Goal: Task Accomplishment & Management: Manage account settings

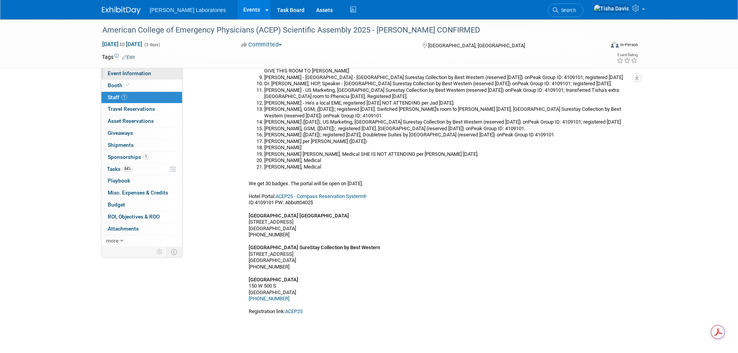
click at [129, 72] on span "Event Information" at bounding box center [129, 73] width 43 height 6
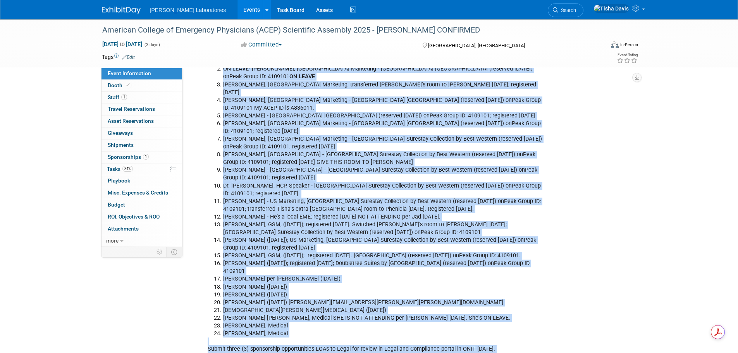
scroll to position [1411, 0]
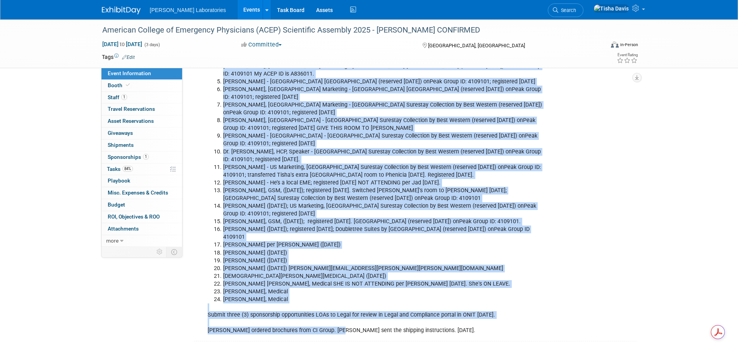
drag, startPoint x: 223, startPoint y: 96, endPoint x: 299, endPoint y: 272, distance: 191.8
click at [299, 272] on ol "Jerry Long, DVP - Radisson Hotel Salt Lake City Downtown (reserved 7/17/25) onP…" at bounding box center [377, 159] width 339 height 288
copy ol "Jerry Long, DVP - Radisson Hotel Salt Lake City Downtown (reserved 7/17/25) onP…"
click at [237, 9] on link "Events" at bounding box center [251, 9] width 28 height 19
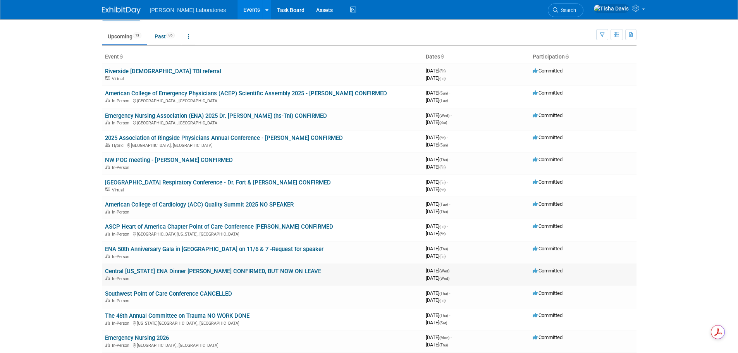
scroll to position [39, 0]
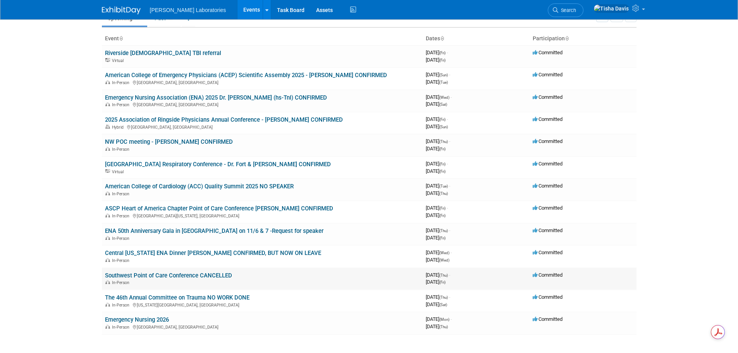
click at [198, 274] on link "Southwest Point of Care Conference CANCELLED" at bounding box center [168, 275] width 127 height 7
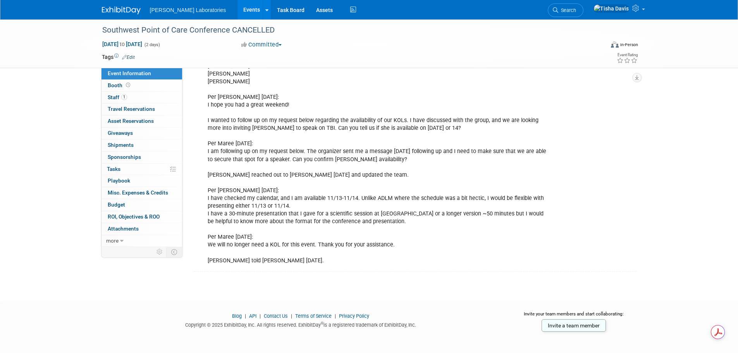
scroll to position [233, 0]
click at [386, 243] on div "Per Maree Atchley 8/4/25: I am hoping you can help me find out the availability…" at bounding box center [376, 138] width 349 height 257
drag, startPoint x: 207, startPoint y: 242, endPoint x: 392, endPoint y: 242, distance: 185.6
click at [392, 242] on div "Per Maree Atchley 8/4/25: I am hoping you can help me find out the availability…" at bounding box center [376, 138] width 349 height 257
click at [237, 9] on link "Events" at bounding box center [251, 9] width 28 height 19
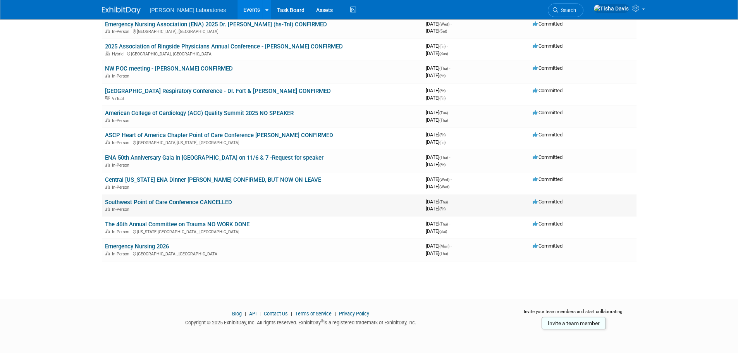
scroll to position [73, 0]
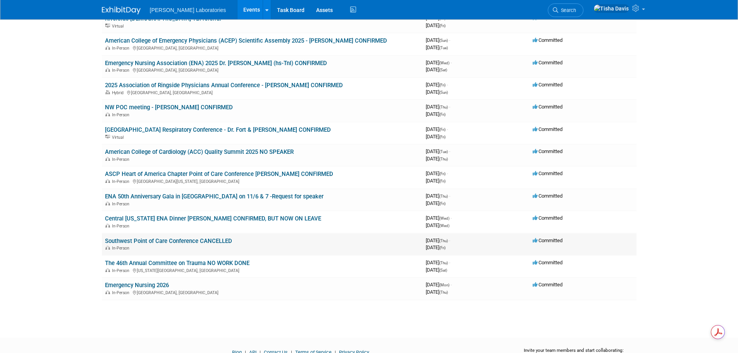
click at [193, 241] on link "Southwest Point of Care Conference CANCELLED" at bounding box center [168, 240] width 127 height 7
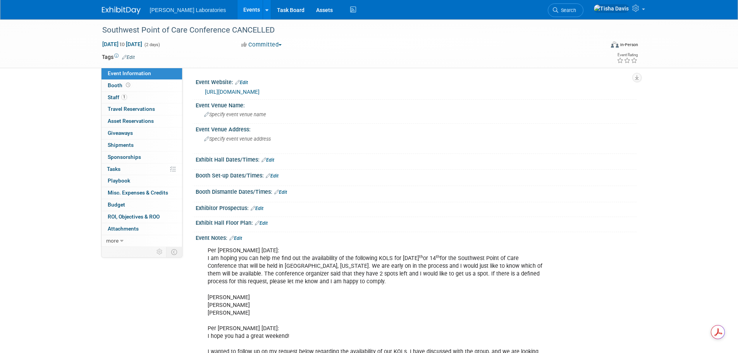
click at [237, 9] on link "Events" at bounding box center [251, 9] width 28 height 19
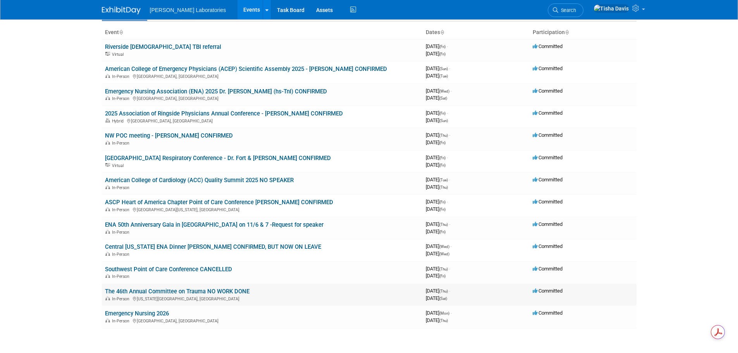
scroll to position [112, 0]
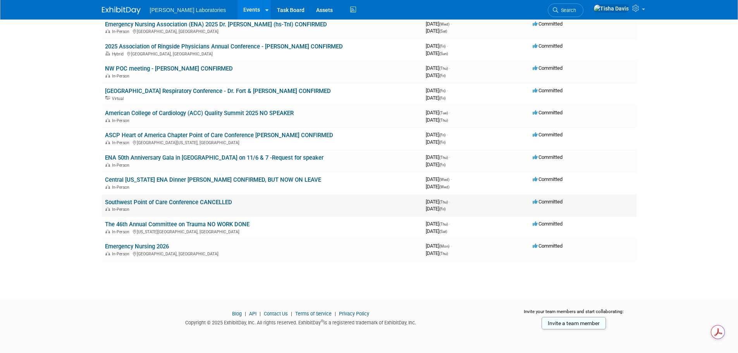
click at [138, 200] on link "Southwest Point of Care Conference CANCELLED" at bounding box center [168, 202] width 127 height 7
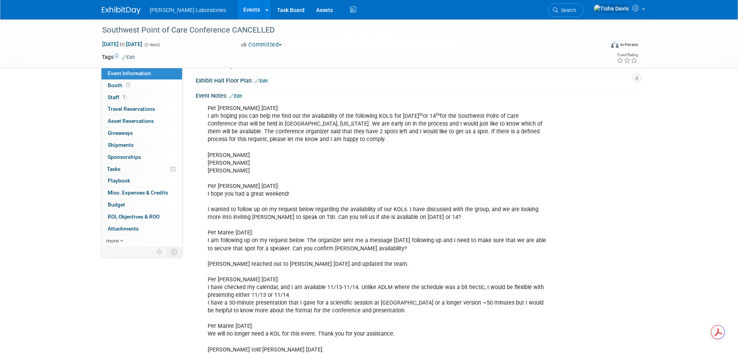
scroll to position [156, 0]
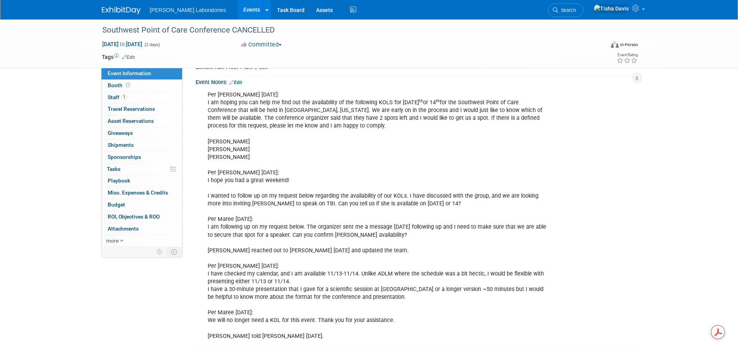
click at [375, 251] on div "Per Maree Atchley 8/4/25: I am hoping you can help me find out the availability…" at bounding box center [376, 215] width 349 height 257
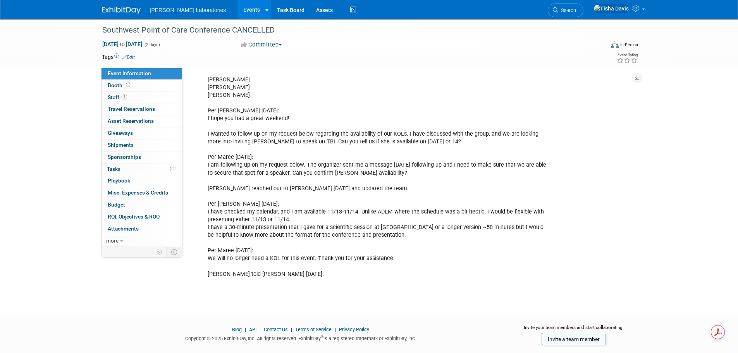
scroll to position [233, 0]
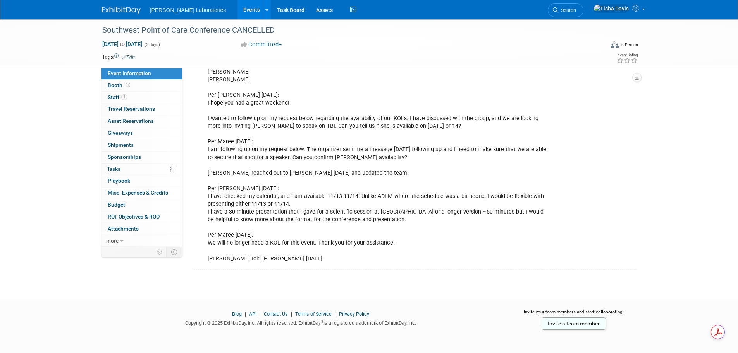
click at [237, 9] on link "Events" at bounding box center [251, 9] width 28 height 19
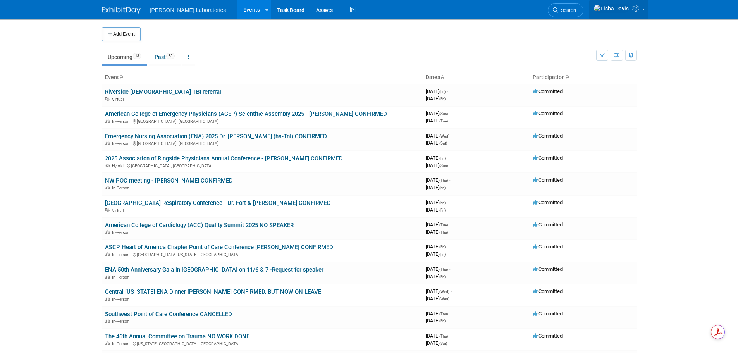
click at [638, 14] on link at bounding box center [618, 9] width 59 height 19
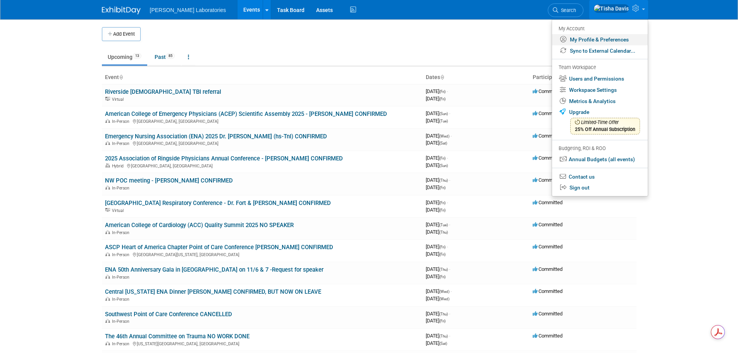
click at [590, 37] on link "My Profile & Preferences" at bounding box center [600, 39] width 96 height 11
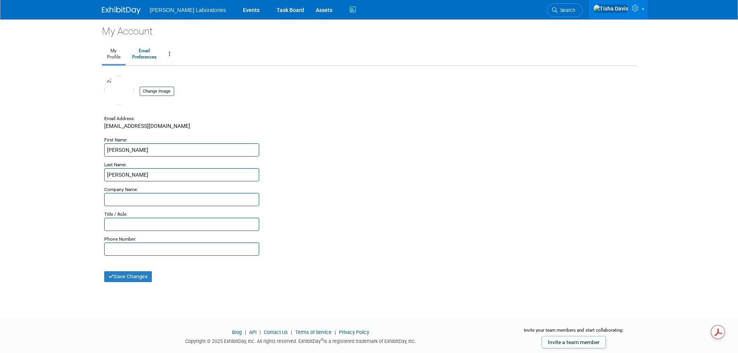
click at [640, 12] on icon at bounding box center [636, 8] width 9 height 7
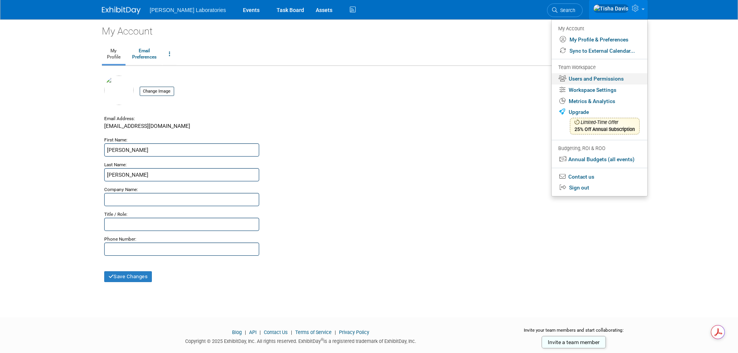
click at [614, 77] on link "Users and Permissions" at bounding box center [600, 78] width 96 height 11
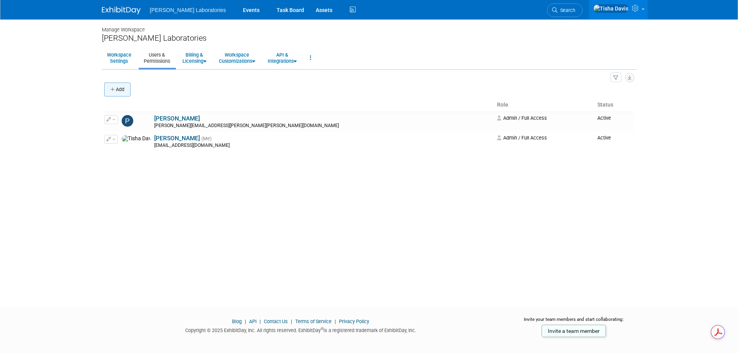
click at [116, 87] on button "Add" at bounding box center [117, 90] width 26 height 14
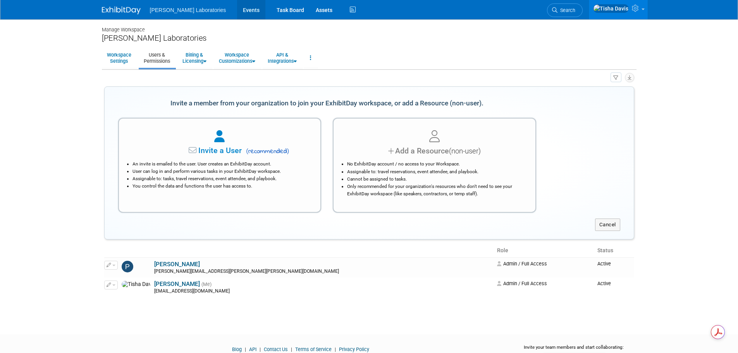
click at [237, 8] on link "Events" at bounding box center [251, 9] width 28 height 19
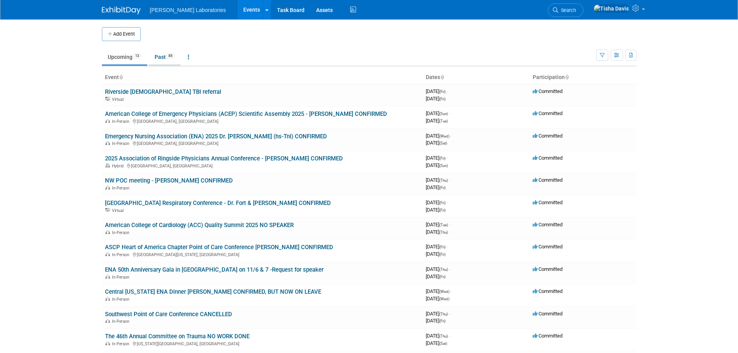
click at [159, 56] on link "Past 85" at bounding box center [165, 57] width 32 height 15
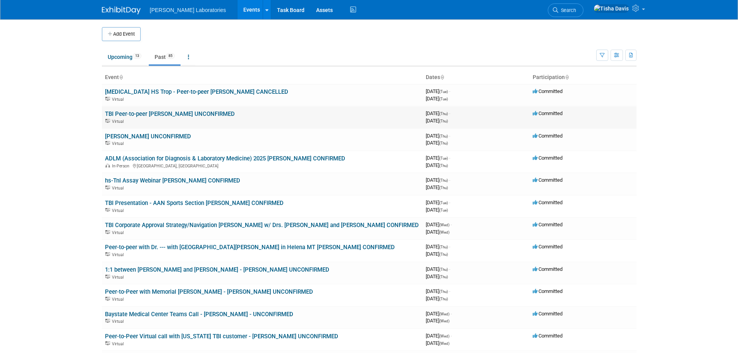
click at [194, 114] on link "TBI Peer-to-peer [PERSON_NAME] UNCONFIRMED" at bounding box center [170, 113] width 130 height 7
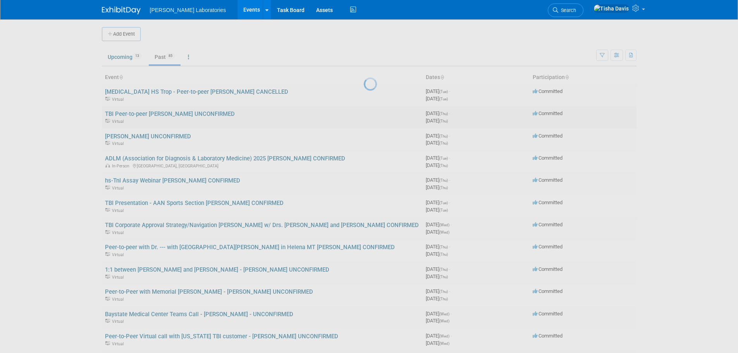
click at [364, 114] on div at bounding box center [369, 176] width 11 height 353
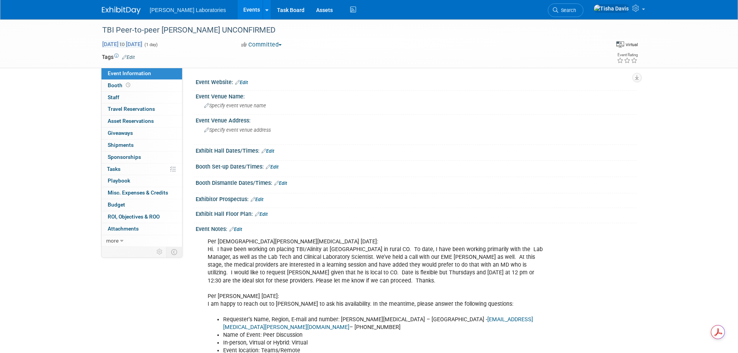
click at [143, 46] on span "[DATE] to [DATE]" at bounding box center [122, 44] width 41 height 7
type input "[DATE]"
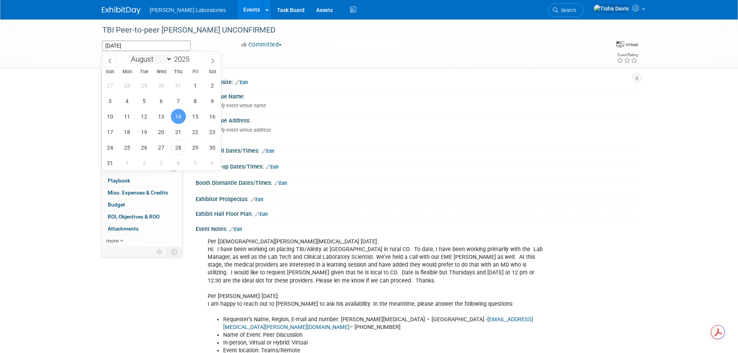
click at [166, 58] on select "January February March April May June July August September October November De…" at bounding box center [149, 59] width 45 height 10
select select "8"
click at [127, 54] on select "January February March April May June July August September October November De…" at bounding box center [149, 59] width 45 height 10
click at [180, 119] on span "18" at bounding box center [178, 116] width 15 height 15
type input "Sep 18, 2025"
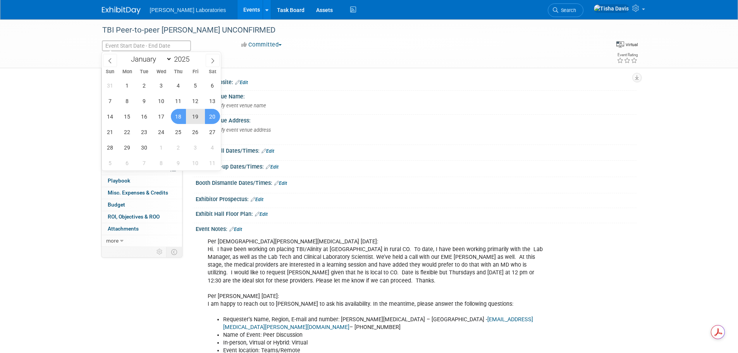
click at [237, 9] on link "Events" at bounding box center [251, 9] width 28 height 19
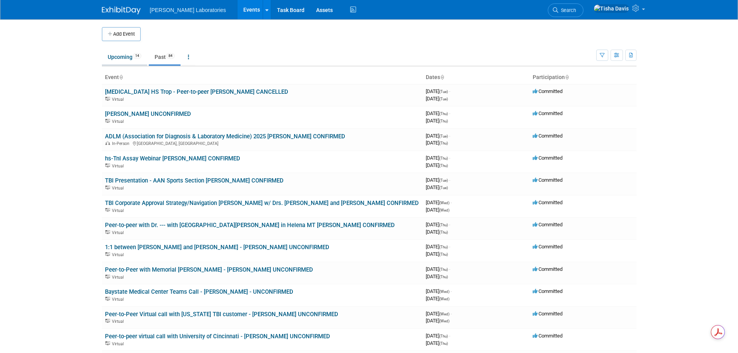
click at [119, 56] on link "Upcoming 14" at bounding box center [124, 57] width 45 height 15
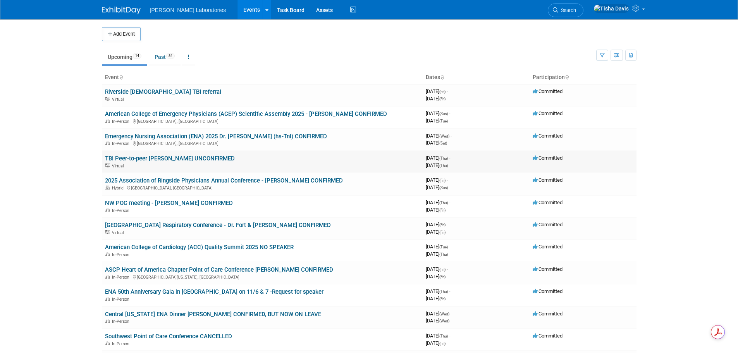
click at [176, 159] on link "TBI Peer-to-peer [PERSON_NAME] UNCONFIRMED" at bounding box center [170, 158] width 130 height 7
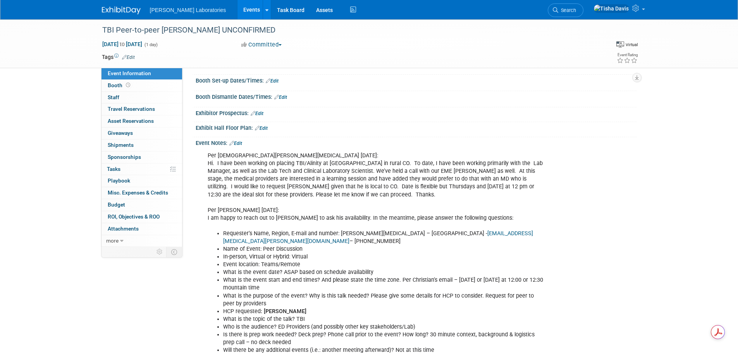
scroll to position [77, 0]
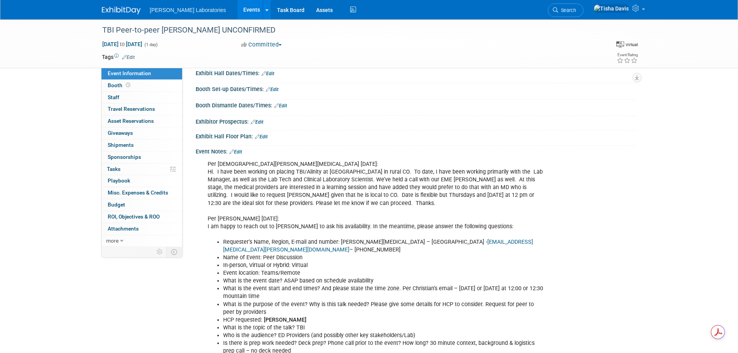
click at [239, 152] on link "Edit" at bounding box center [235, 151] width 13 height 5
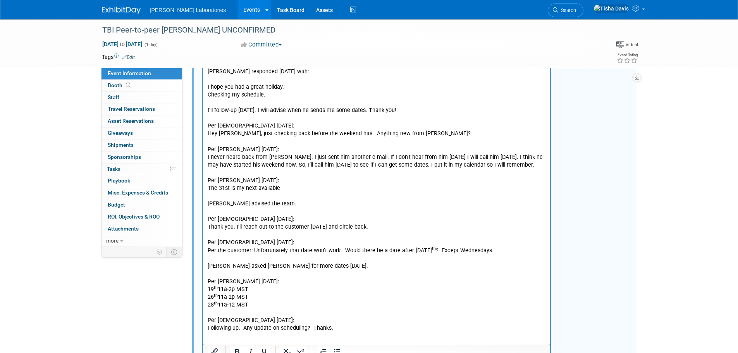
scroll to position [726, 0]
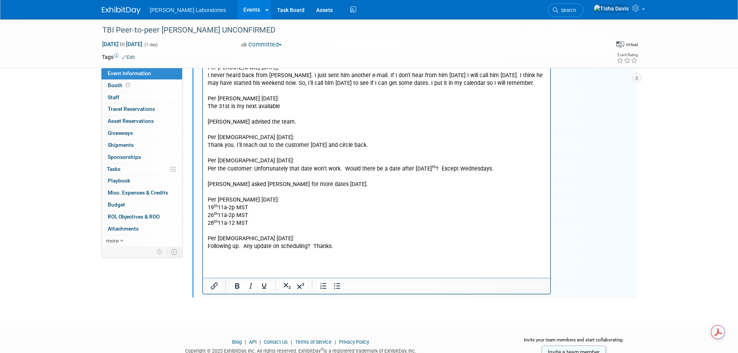
click at [258, 259] on p "Rich Text Area. Press ALT-0 for help." at bounding box center [376, 263] width 339 height 8
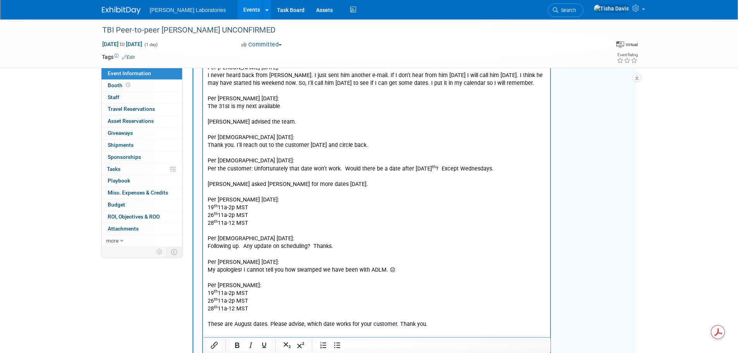
click at [434, 321] on p "These are August dates. Please advise, which date works for your customer. Than…" at bounding box center [376, 325] width 339 height 8
click at [270, 336] on p "Rich Text Area. Press ALT-0 for help." at bounding box center [376, 340] width 339 height 8
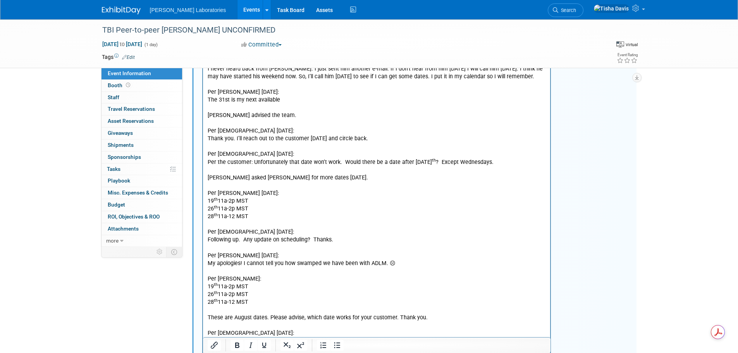
scroll to position [740, 0]
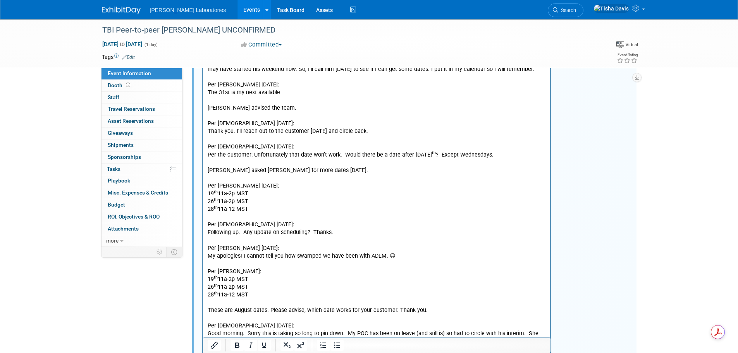
click at [361, 334] on p "Good morning. Sorry this is taking so long to pin down. My POC has been on leav…" at bounding box center [376, 337] width 339 height 15
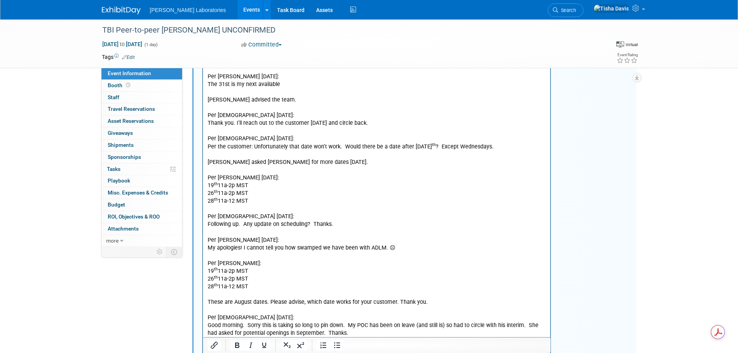
scroll to position [756, 0]
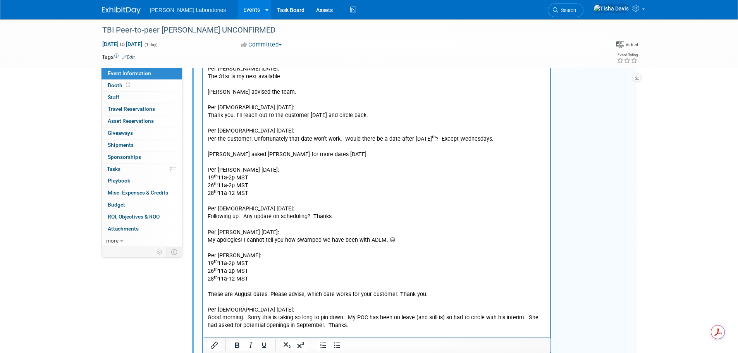
click at [314, 338] on p "Rich Text Area. Press ALT-0 for help." at bounding box center [376, 342] width 339 height 8
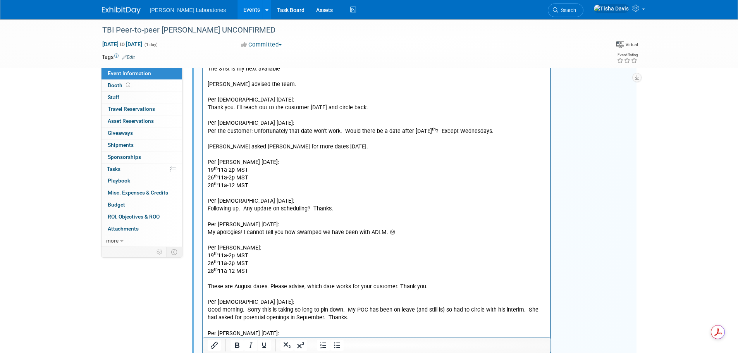
click at [415, 338] on p "Ok, I will circle back to Dr. Hertner again for September dates. Stay tuned." at bounding box center [376, 342] width 339 height 8
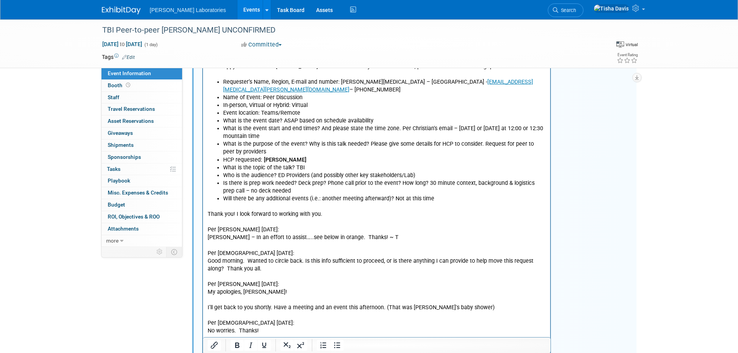
scroll to position [83, 0]
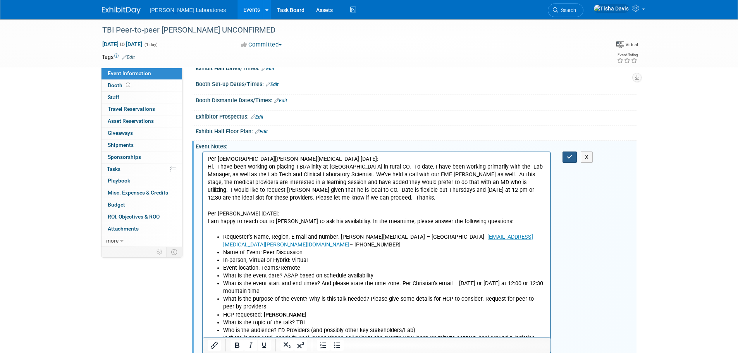
click at [569, 157] on icon "button" at bounding box center [570, 156] width 6 height 5
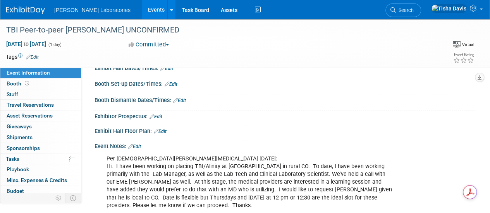
click at [142, 13] on link "Events" at bounding box center [156, 9] width 28 height 19
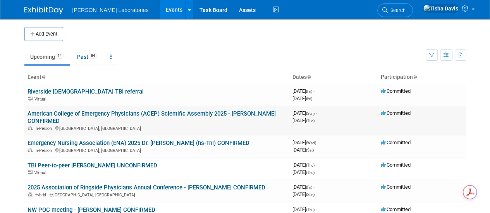
click at [125, 115] on link "American College of Emergency Physicians (ACEP) Scientific Assembly 2025 - [PER…" at bounding box center [152, 117] width 248 height 14
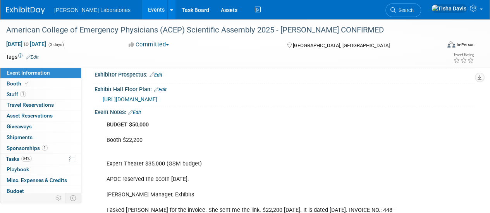
scroll to position [201, 0]
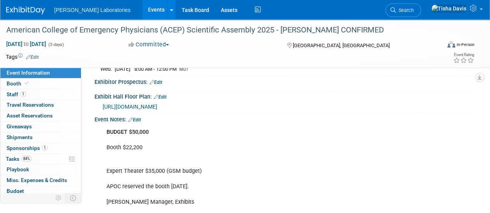
click at [140, 117] on link "Edit" at bounding box center [134, 119] width 13 height 5
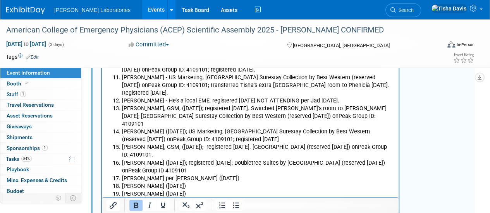
scroll to position [1617, 0]
drag, startPoint x: 210, startPoint y: 177, endPoint x: 216, endPoint y: 171, distance: 8.2
click at [216, 171] on ol "[PERSON_NAME], DVP - [GEOGRAPHIC_DATA] [GEOGRAPHIC_DATA] (reserved [DATE]) onPe…" at bounding box center [251, 85] width 288 height 334
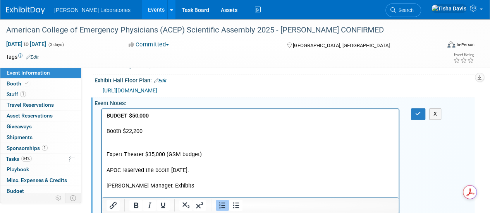
scroll to position [220, 0]
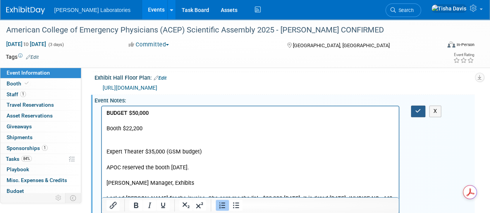
click at [416, 108] on icon "button" at bounding box center [418, 110] width 6 height 5
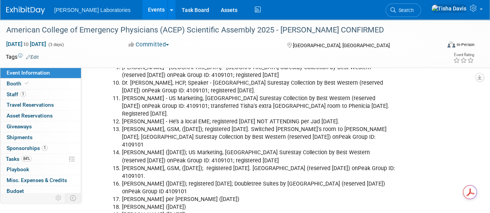
scroll to position [1606, 0]
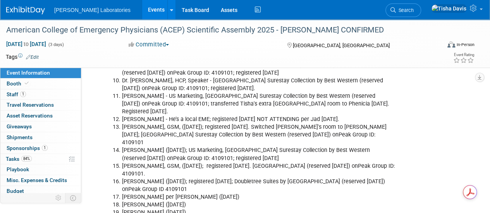
drag, startPoint x: 122, startPoint y: 144, endPoint x: 332, endPoint y: 206, distance: 218.4
click at [332, 206] on ol "[PERSON_NAME], DVP - [GEOGRAPHIC_DATA] [GEOGRAPHIC_DATA] (reserved [DATE]) onPe…" at bounding box center [251, 108] width 288 height 342
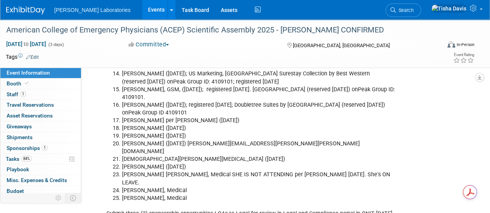
scroll to position [1686, 0]
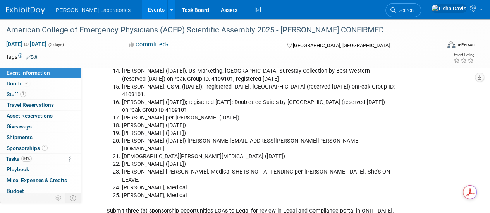
copy ol "Lorem Ipsu, DOL - Sitametc Adipi Elit Sedd Eius Temporin (utlabore 4/75/56) etD…"
click at [13, 95] on span "Staff 1" at bounding box center [16, 94] width 19 height 6
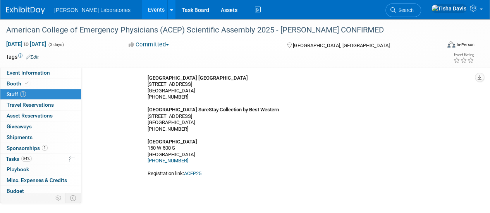
scroll to position [296, 0]
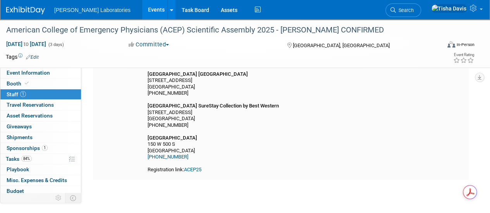
click at [200, 173] on link "ACEP25" at bounding box center [192, 170] width 17 height 6
click at [46, 74] on span "Event Information" at bounding box center [28, 73] width 43 height 6
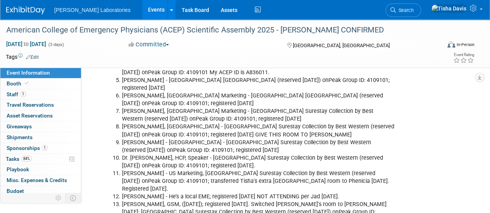
scroll to position [1533, 0]
